Goal: Information Seeking & Learning: Learn about a topic

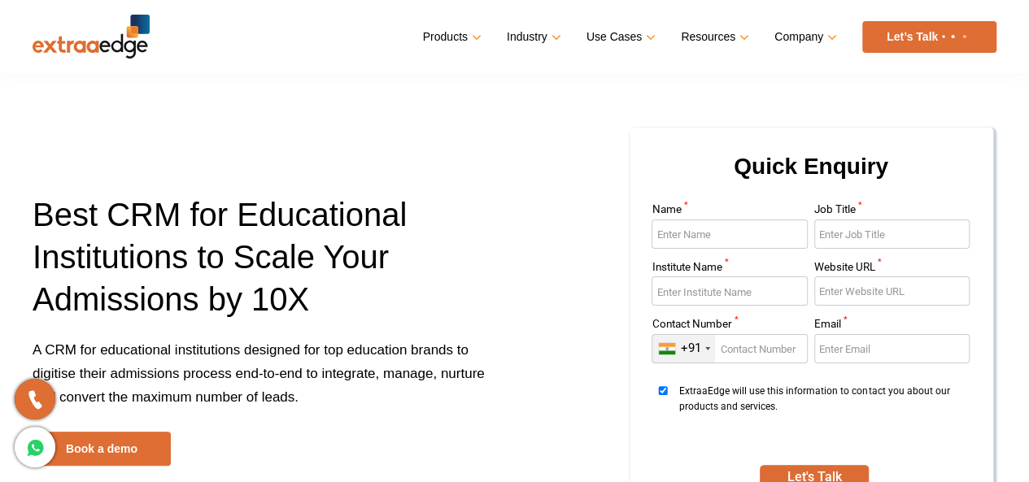
click at [217, 347] on p "A CRM for educational institutions designed for top education brands to digitis…" at bounding box center [268, 385] width 470 height 94
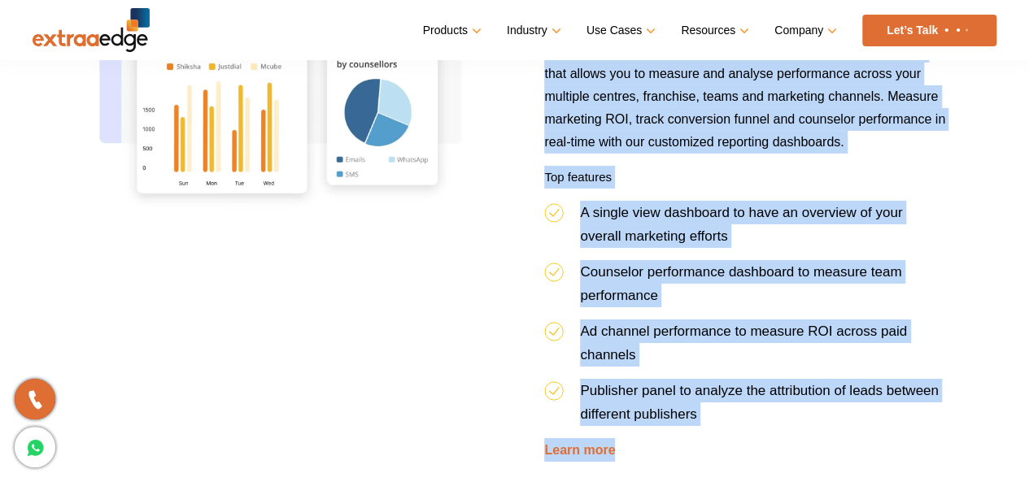
scroll to position [2706, 0]
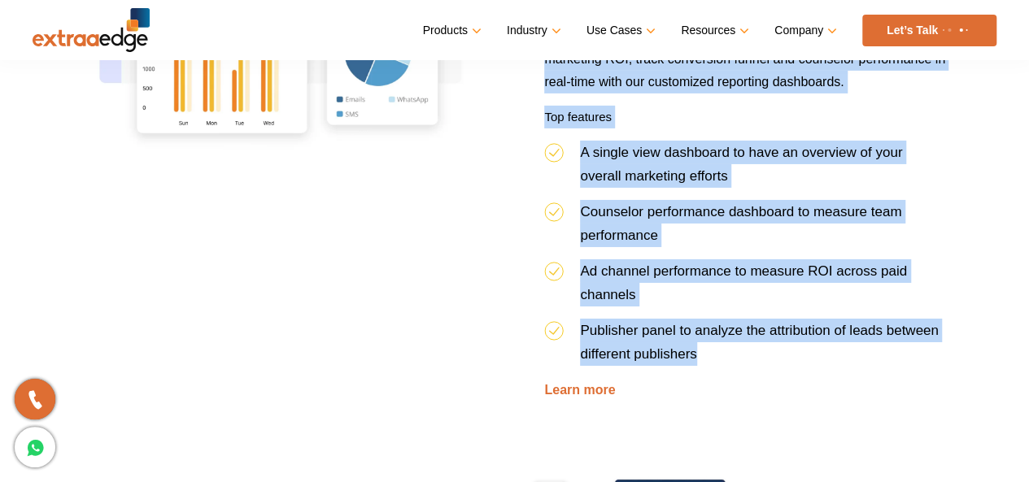
drag, startPoint x: 546, startPoint y: 117, endPoint x: 797, endPoint y: 357, distance: 346.8
click at [800, 365] on div "Inbuilt reports dashboard to analyse results It is important to measure the out…" at bounding box center [744, 119] width 425 height 566
copy div "Inbuilt reports dashboard to analyse results It is important to measure the out…"
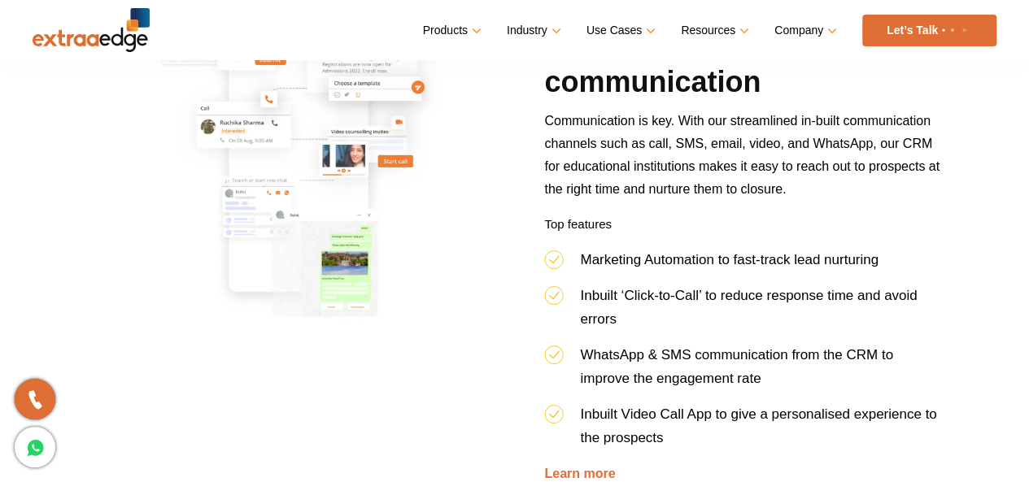
scroll to position [1243, 0]
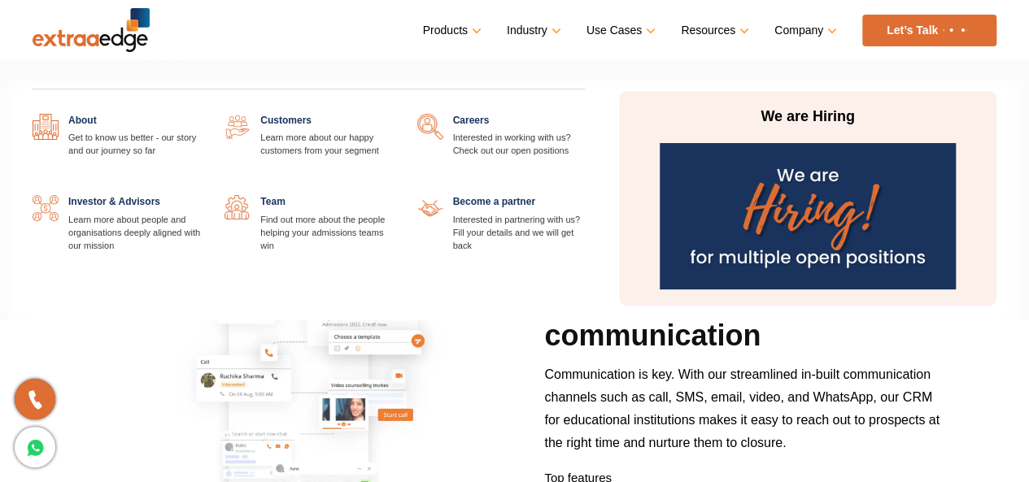
click at [781, 30] on link "Company" at bounding box center [803, 31] width 59 height 24
click at [585, 114] on link at bounding box center [585, 114] width 0 height 0
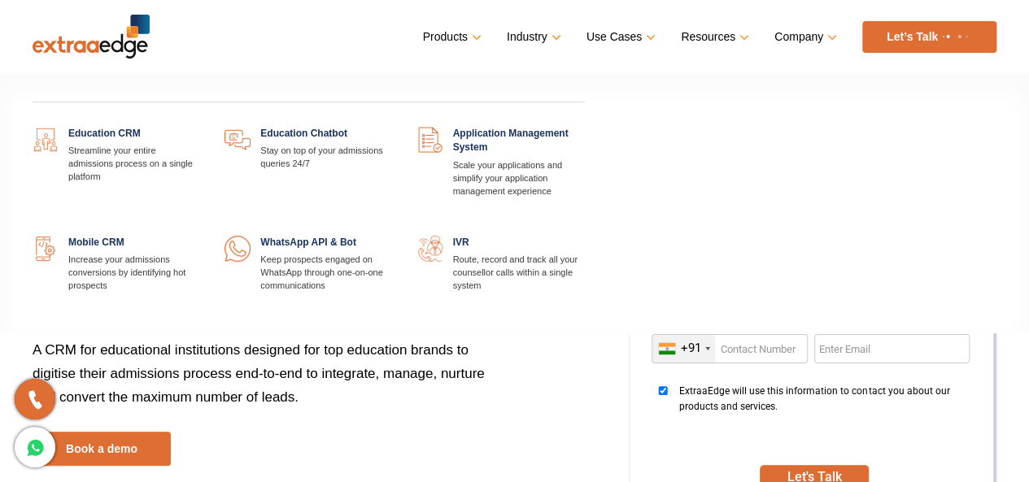
click at [200, 127] on link at bounding box center [200, 127] width 0 height 0
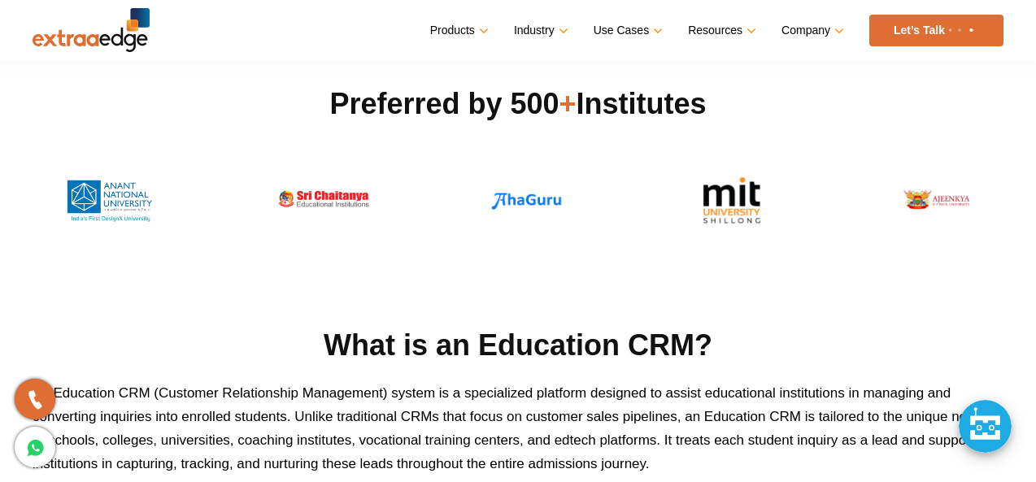
scroll to position [654, 0]
